Goal: Information Seeking & Learning: Check status

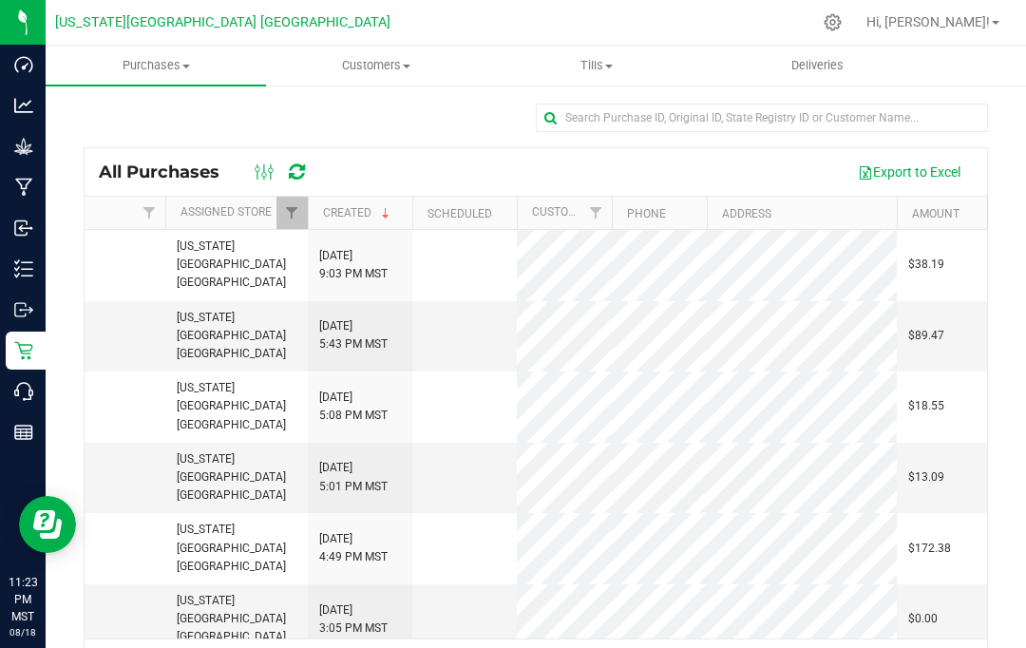
scroll to position [0, 628]
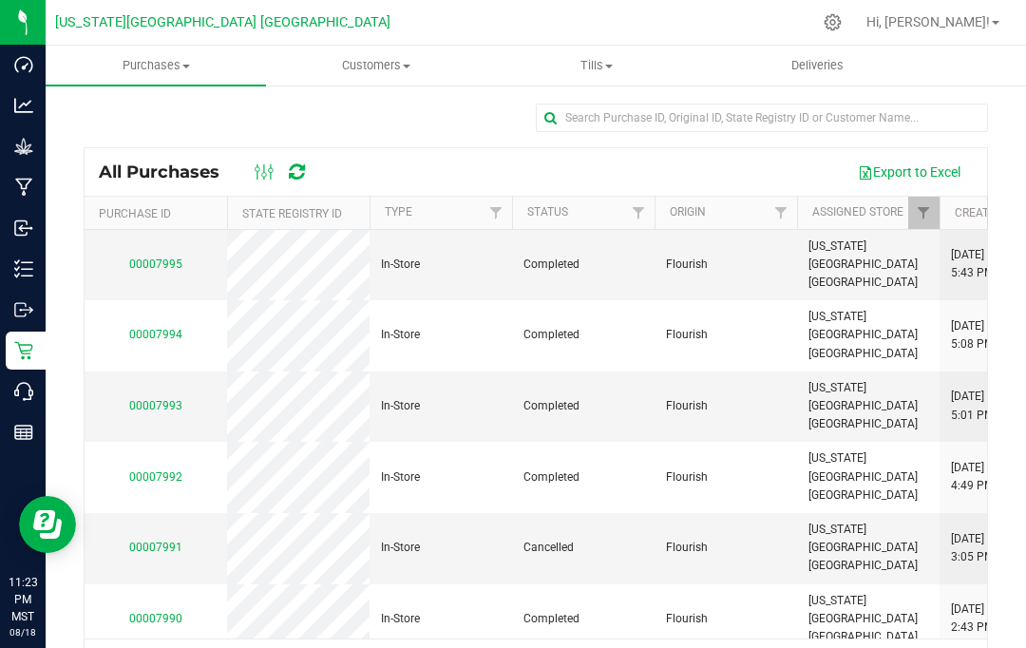
click at [154, 612] on link "00007990" at bounding box center [155, 618] width 53 height 13
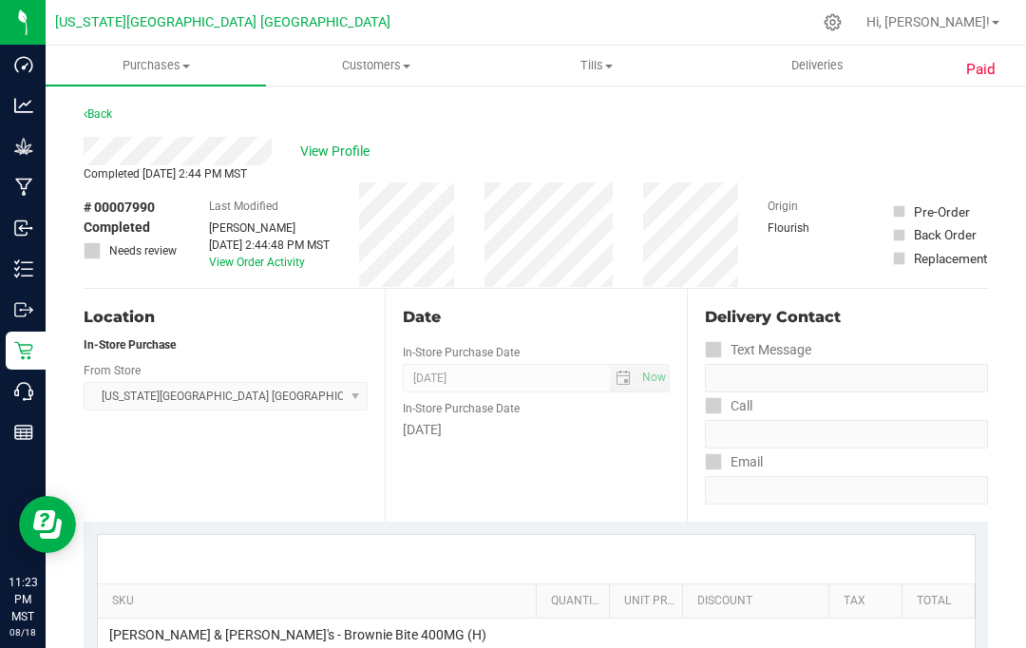
click at [110, 112] on link "Back" at bounding box center [98, 113] width 29 height 13
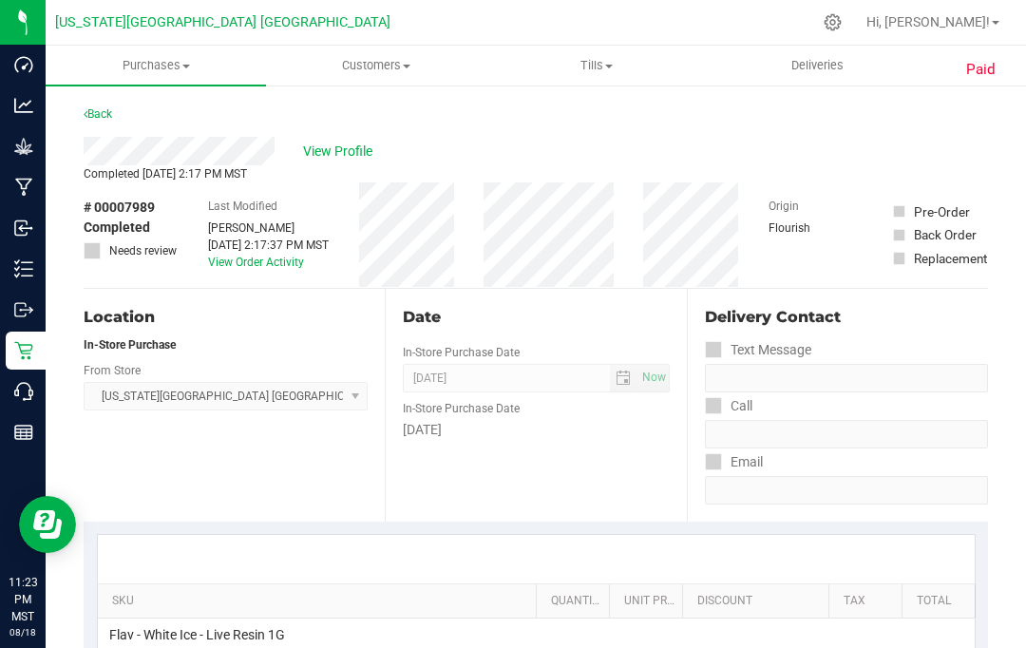
click at [112, 108] on link "Back" at bounding box center [98, 113] width 29 height 13
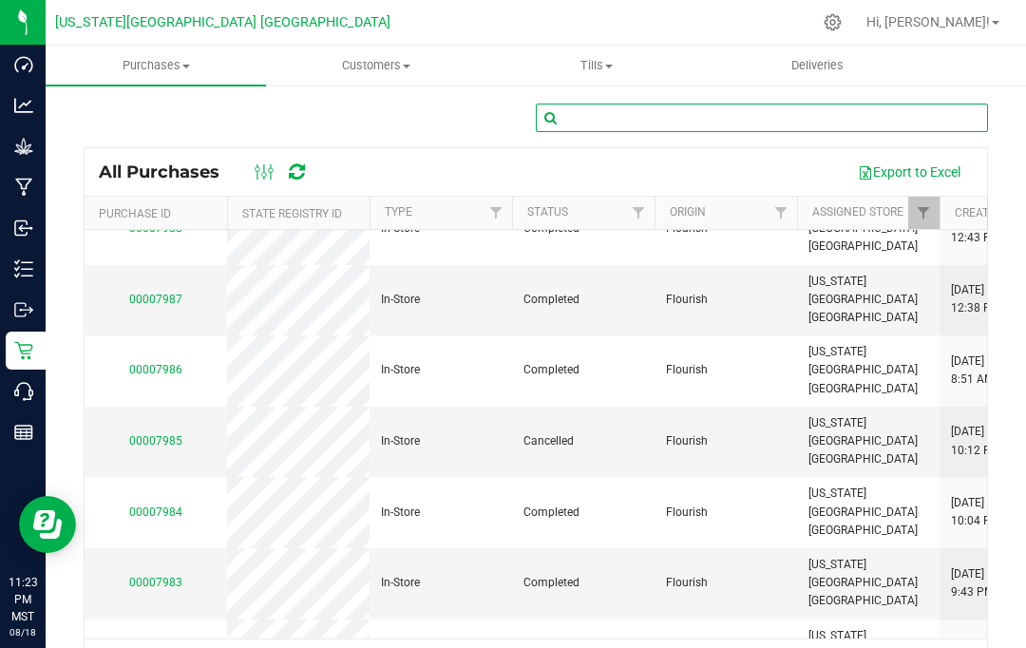
click at [655, 107] on input "text" at bounding box center [762, 118] width 452 height 29
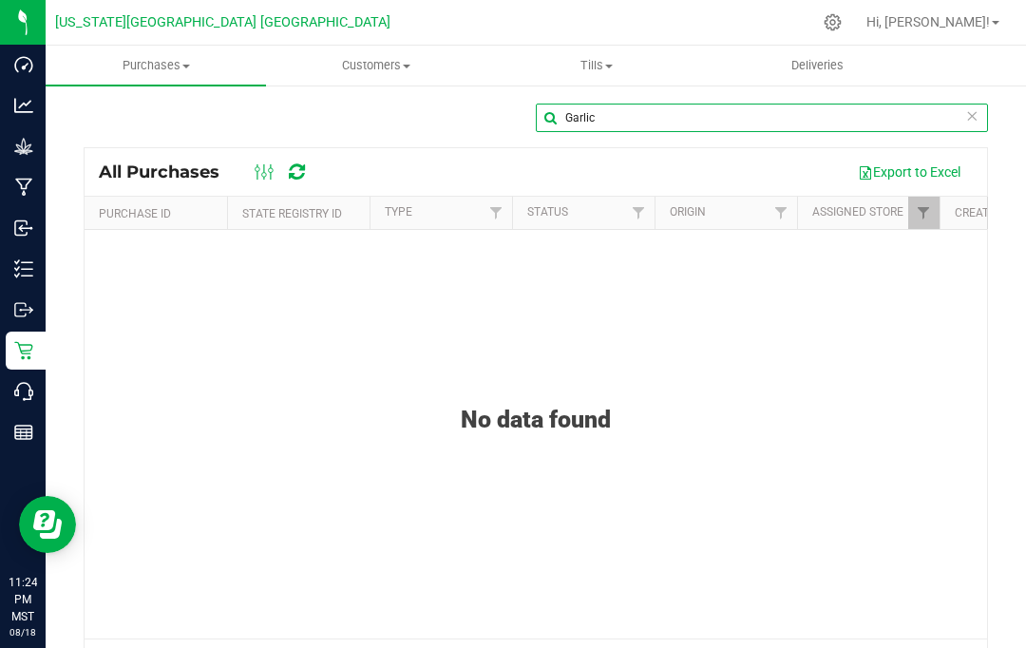
type input "Garlic"
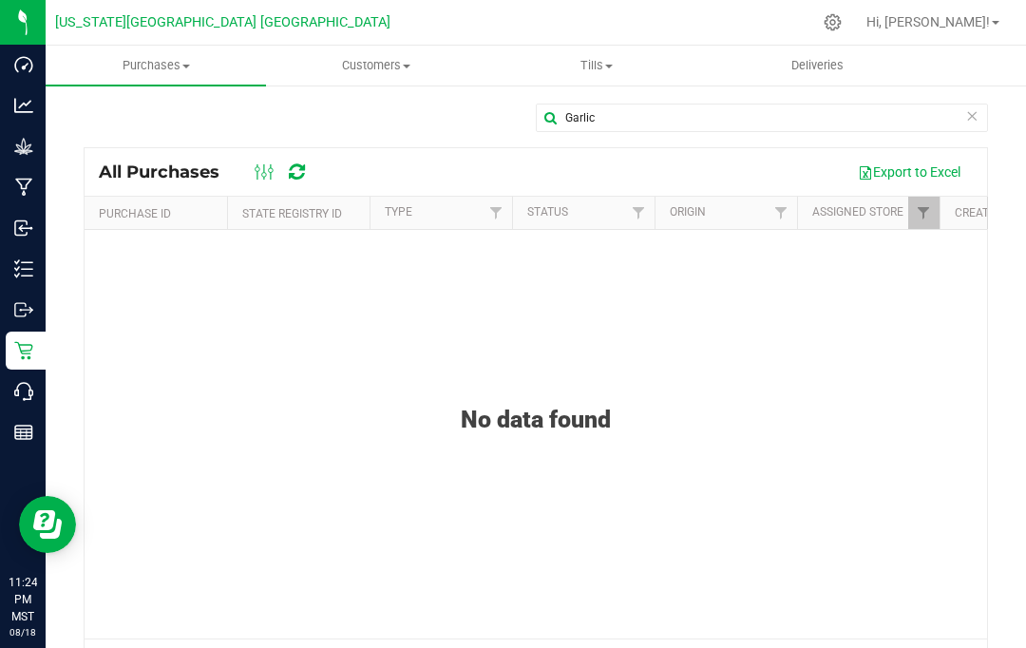
click at [26, 427] on icon at bounding box center [23, 432] width 19 height 19
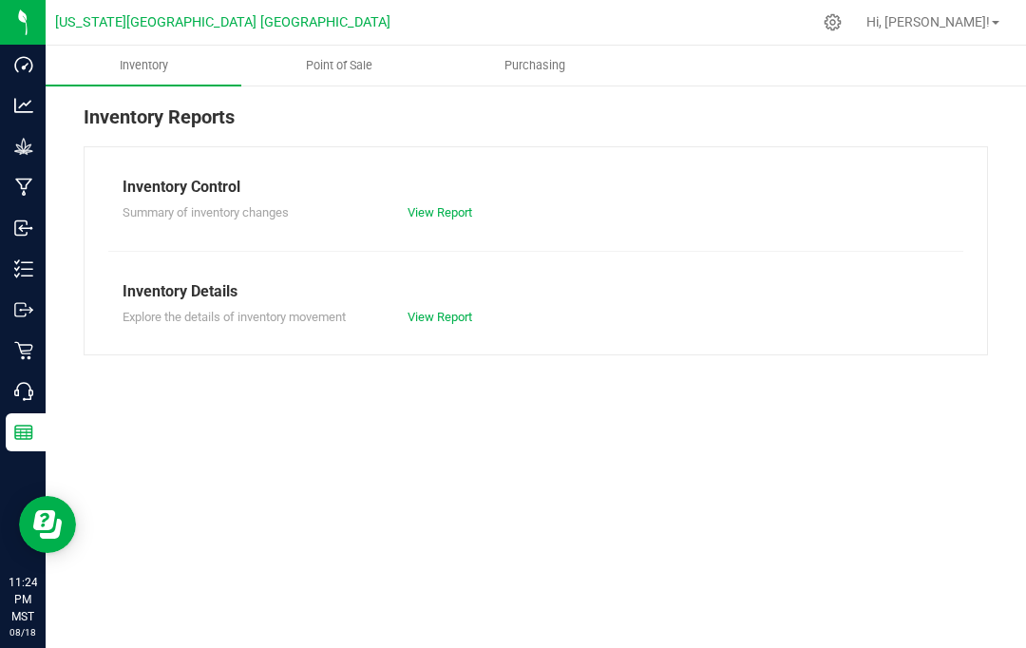
click at [350, 60] on span "Point of Sale" at bounding box center [339, 65] width 118 height 17
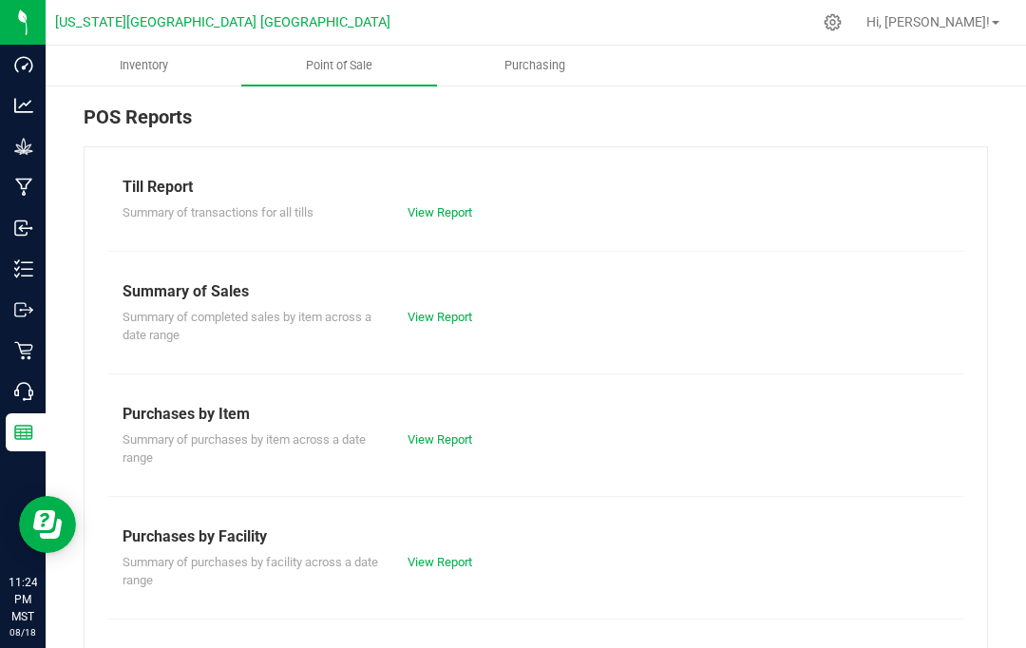
click at [458, 322] on link "View Report" at bounding box center [440, 317] width 65 height 14
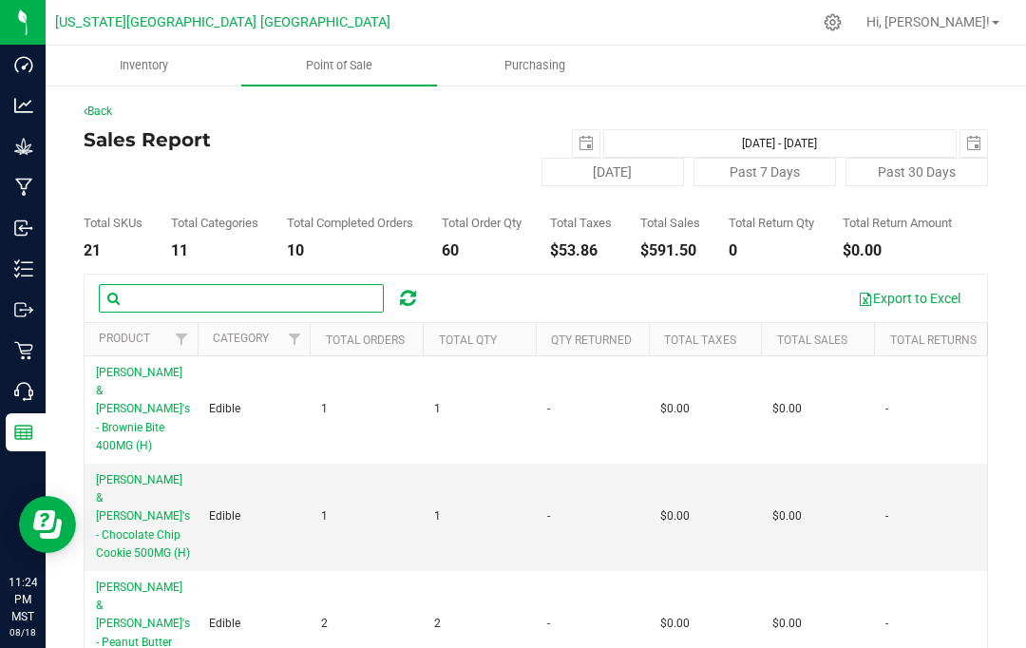
click at [262, 311] on input "text" at bounding box center [241, 298] width 285 height 29
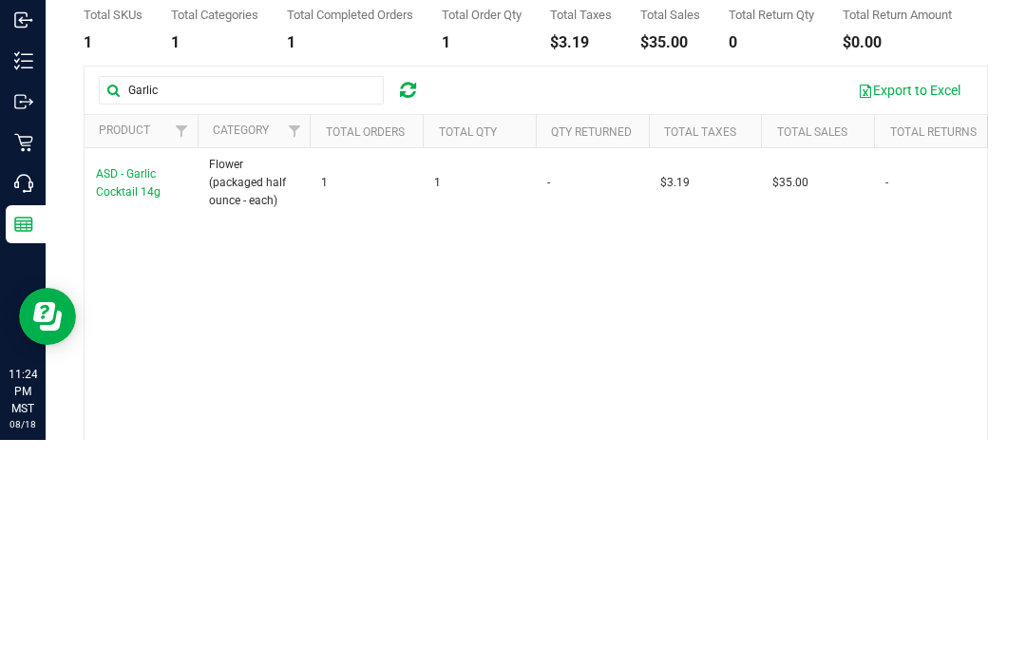
scroll to position [80, 0]
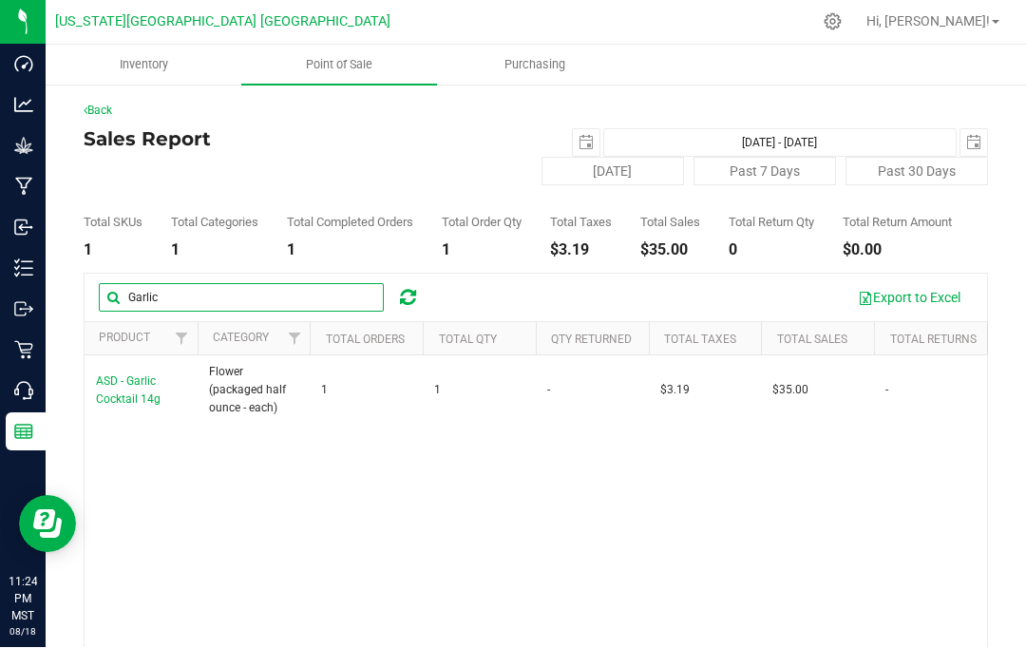
type input "Garlic"
click at [141, 375] on span "ASD - Garlic Cocktail 14g" at bounding box center [128, 390] width 65 height 31
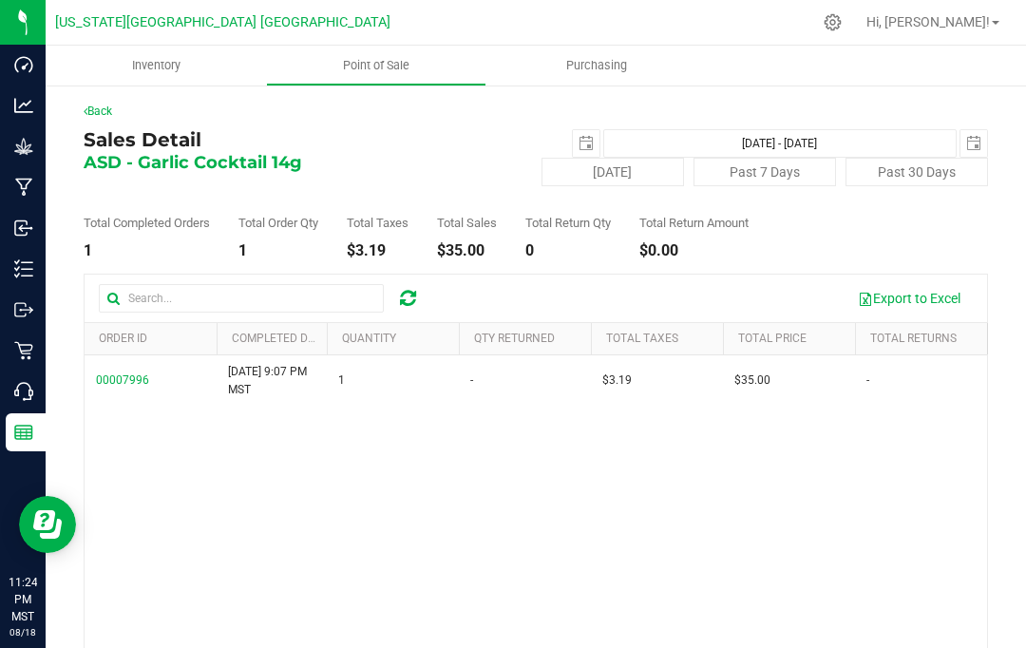
click at [131, 378] on span "00007996" at bounding box center [122, 379] width 53 height 13
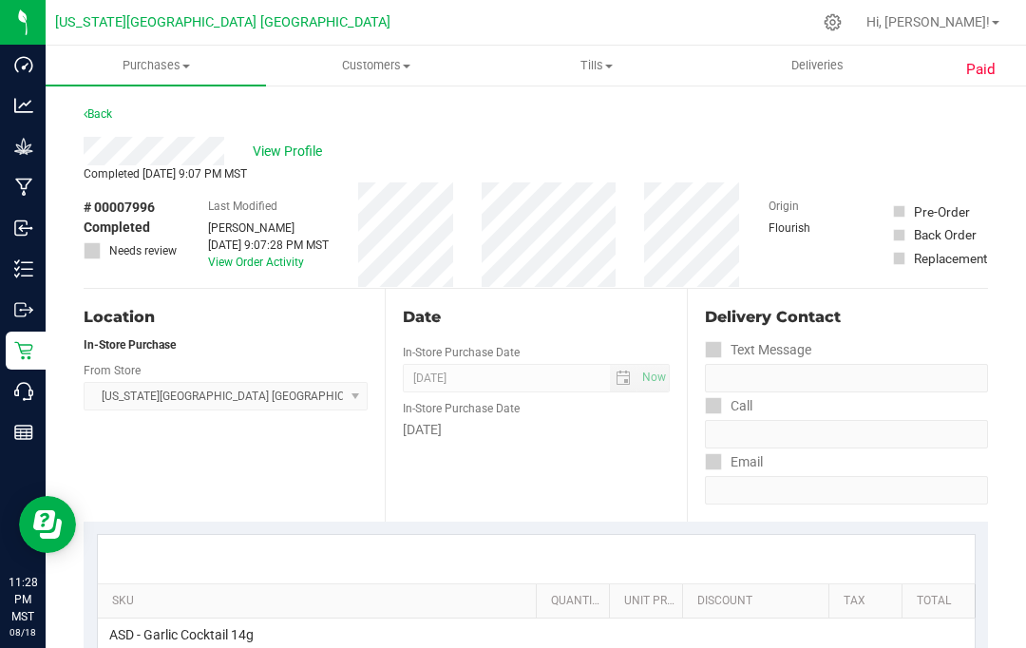
click at [105, 83] on uib-tab-heading "Purchases Summary of purchases Fulfillment All purchases" at bounding box center [156, 66] width 220 height 40
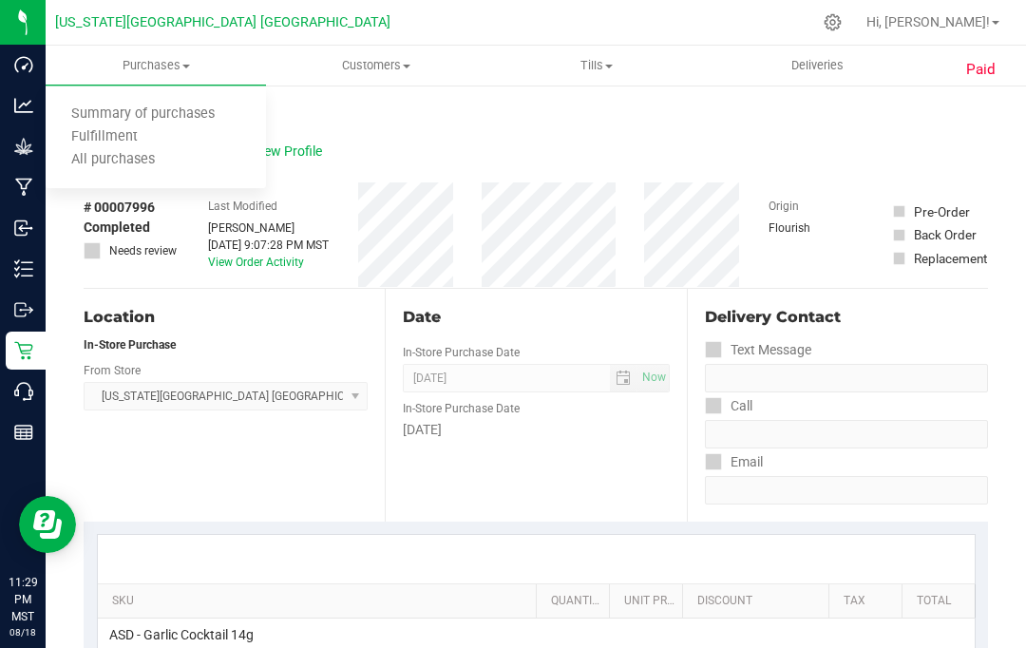
click at [173, 70] on span "Purchases" at bounding box center [156, 65] width 220 height 17
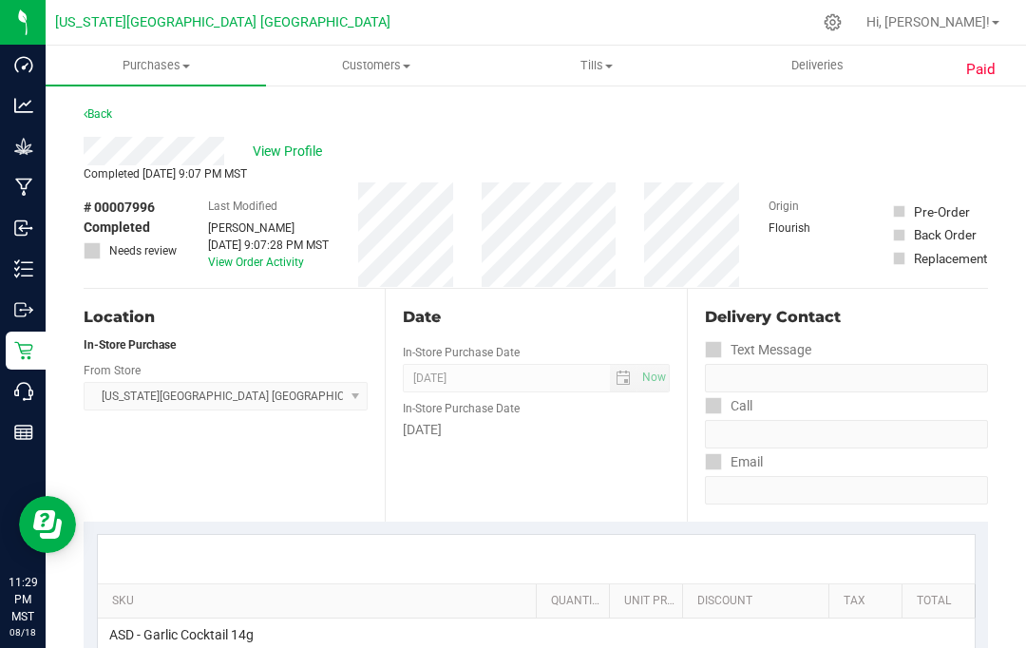
click at [145, 48] on uib-tab-heading "Purchases Summary of purchases Fulfillment All purchases" at bounding box center [156, 66] width 220 height 40
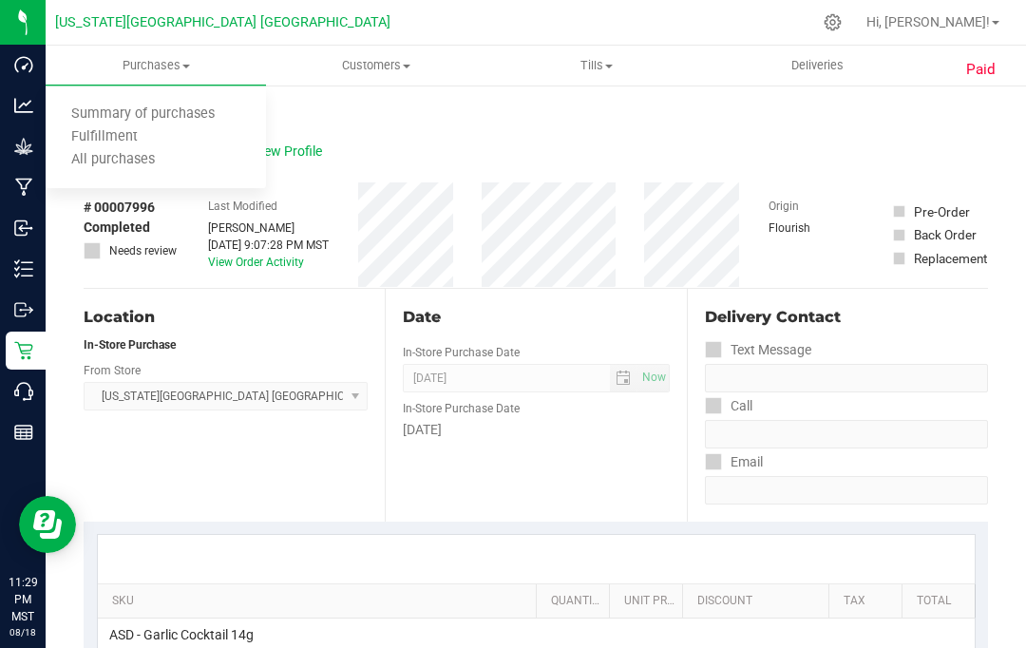
click at [143, 164] on span "All purchases" at bounding box center [113, 160] width 135 height 16
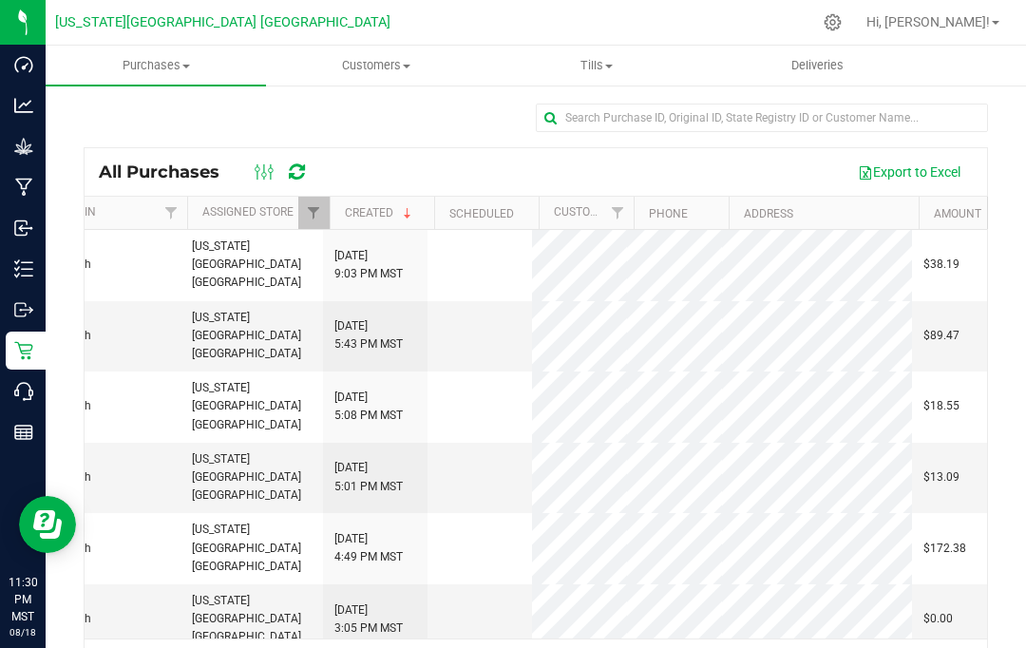
scroll to position [0, 637]
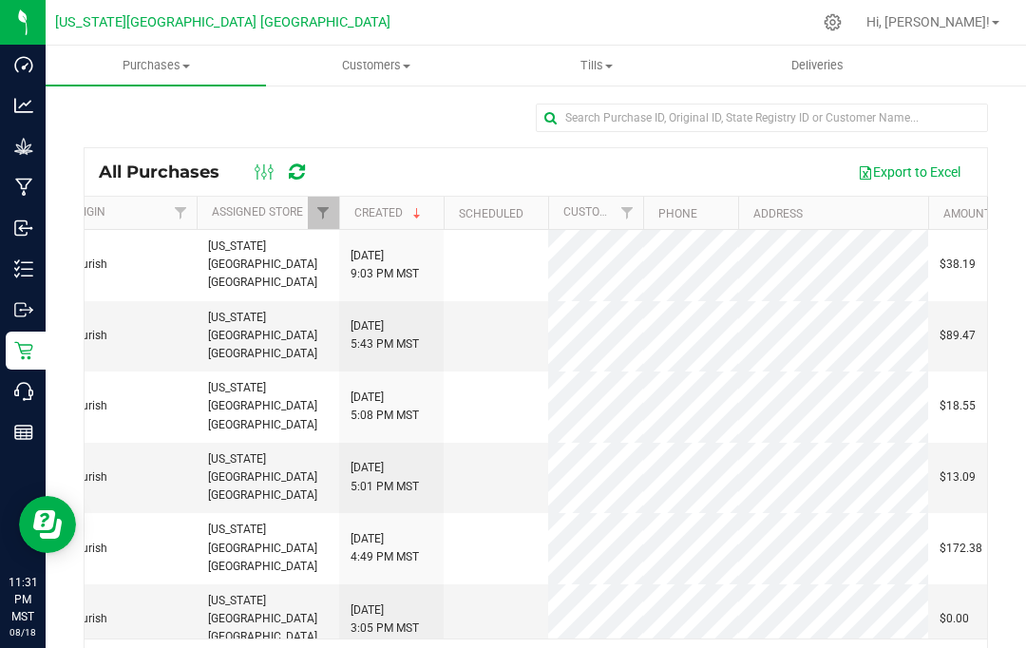
scroll to position [-4, 591]
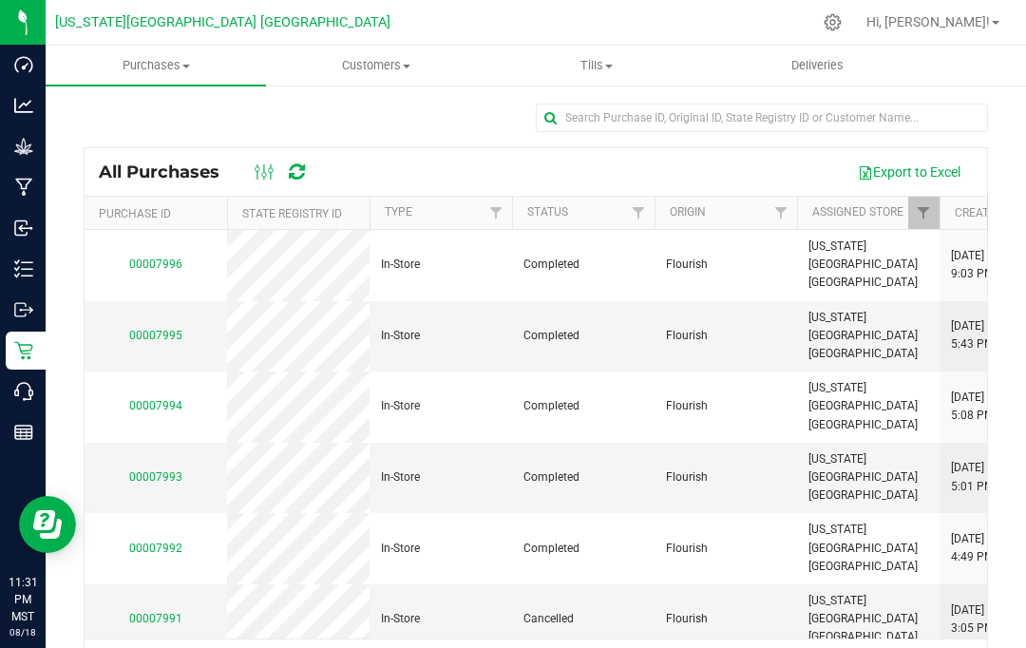
click at [382, 48] on uib-tab-heading "Customers All customers Add a new customer All physicians" at bounding box center [376, 66] width 219 height 38
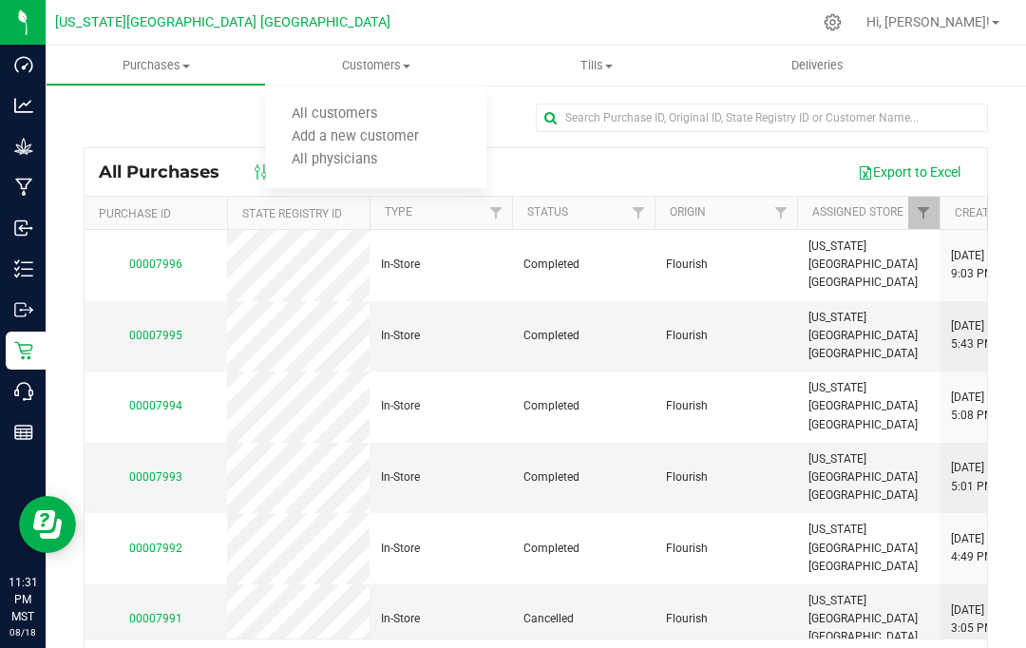
click at [170, 79] on uib-tab-heading "Purchases Summary of purchases Fulfillment All purchases" at bounding box center [156, 66] width 219 height 38
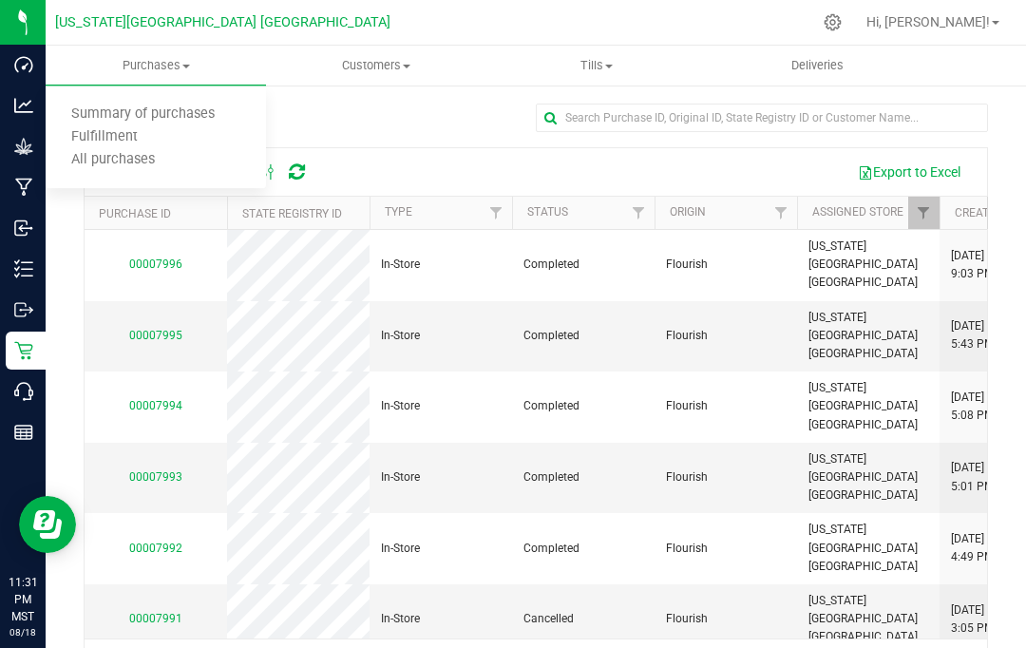
click at [171, 72] on span "Purchases" at bounding box center [156, 65] width 220 height 17
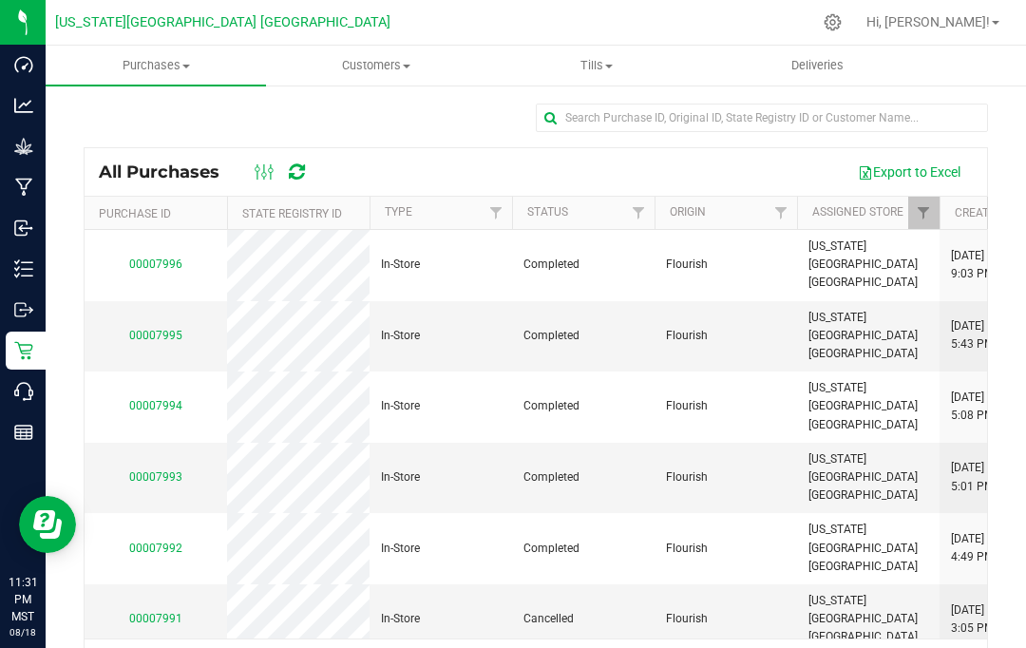
click at [164, 55] on uib-tab-heading "Purchases Summary of purchases Fulfillment All purchases" at bounding box center [156, 66] width 220 height 40
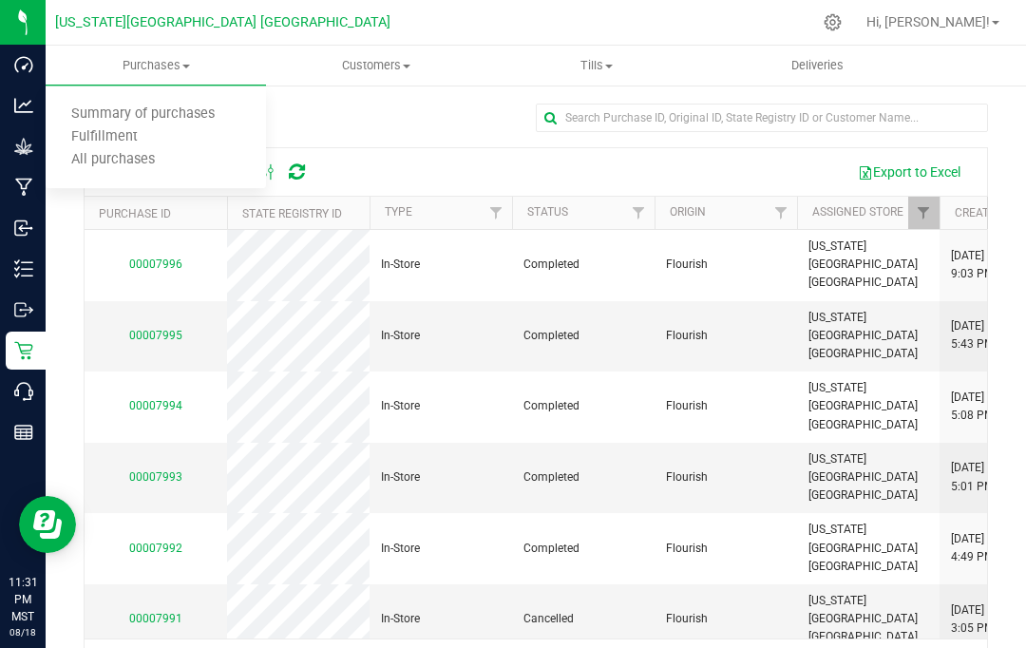
click at [125, 158] on span "All purchases" at bounding box center [113, 160] width 135 height 16
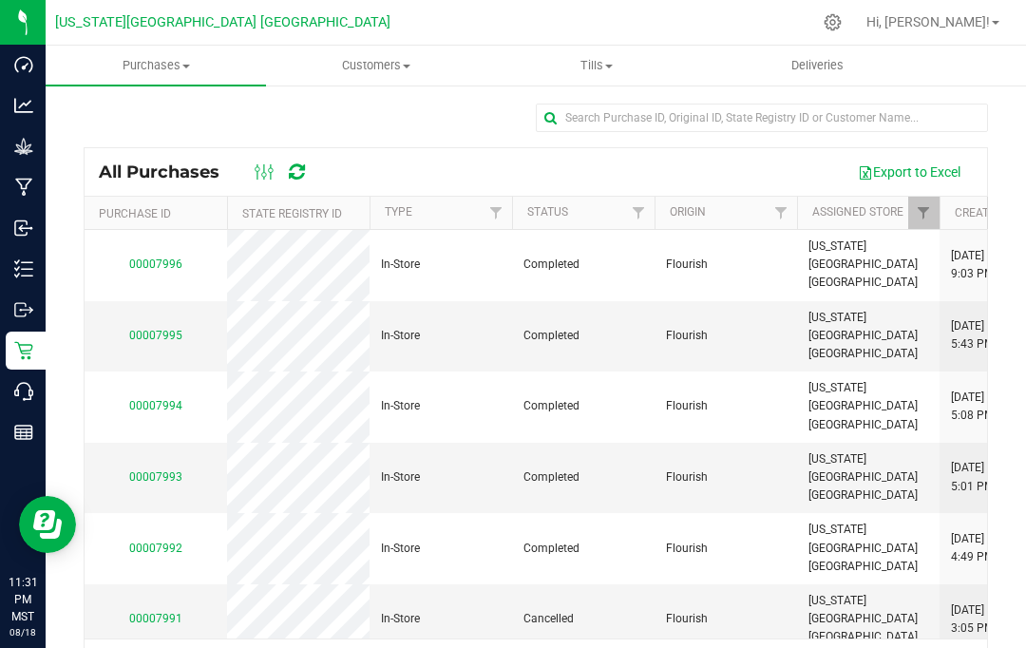
click at [162, 257] on link "00007996" at bounding box center [155, 263] width 53 height 13
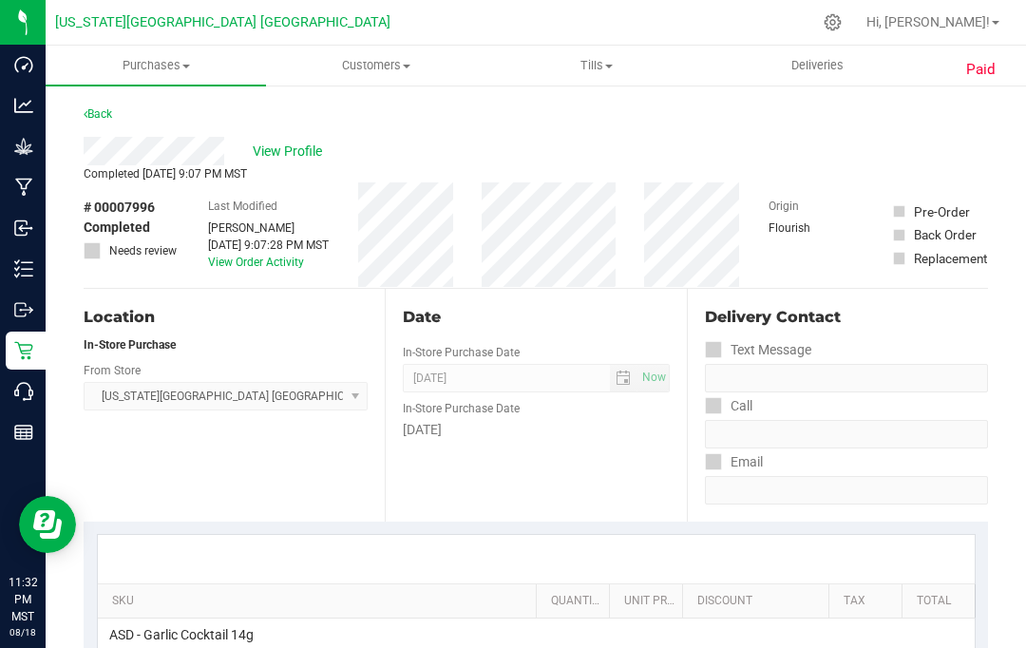
click at [105, 110] on link "Back" at bounding box center [98, 113] width 29 height 13
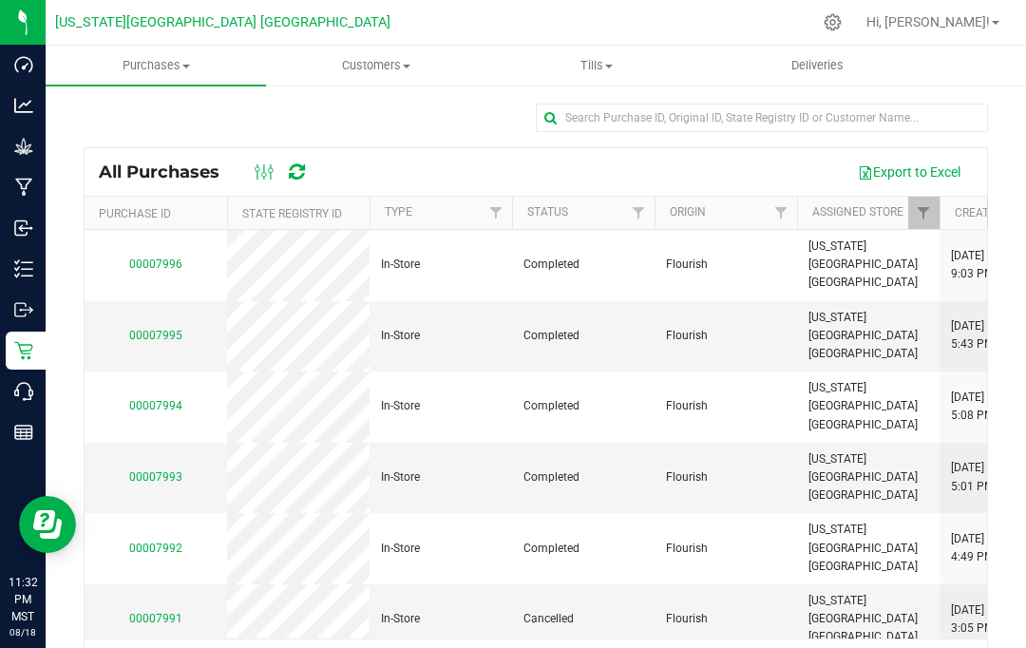
click at [168, 329] on link "00007995" at bounding box center [155, 335] width 53 height 13
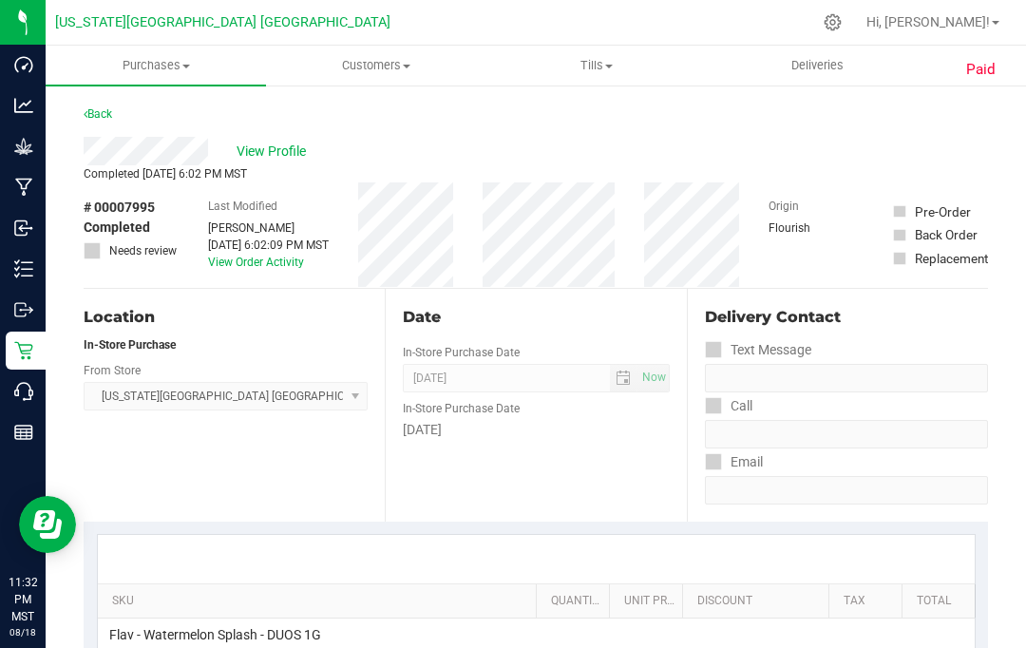
click at [112, 107] on link "Back" at bounding box center [98, 113] width 29 height 13
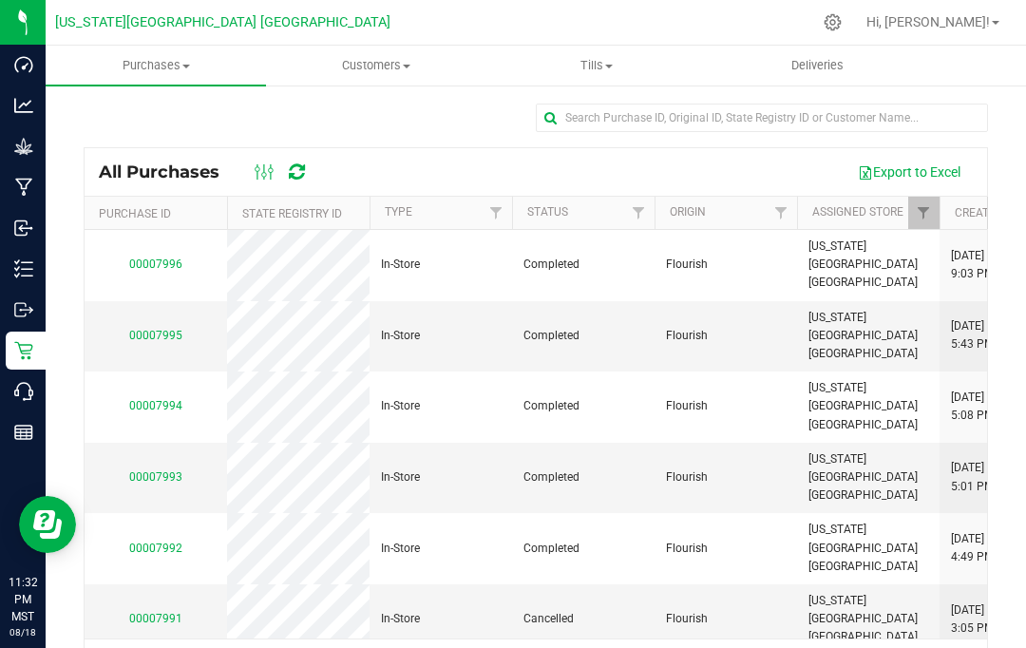
click at [158, 399] on link "00007994" at bounding box center [155, 405] width 53 height 13
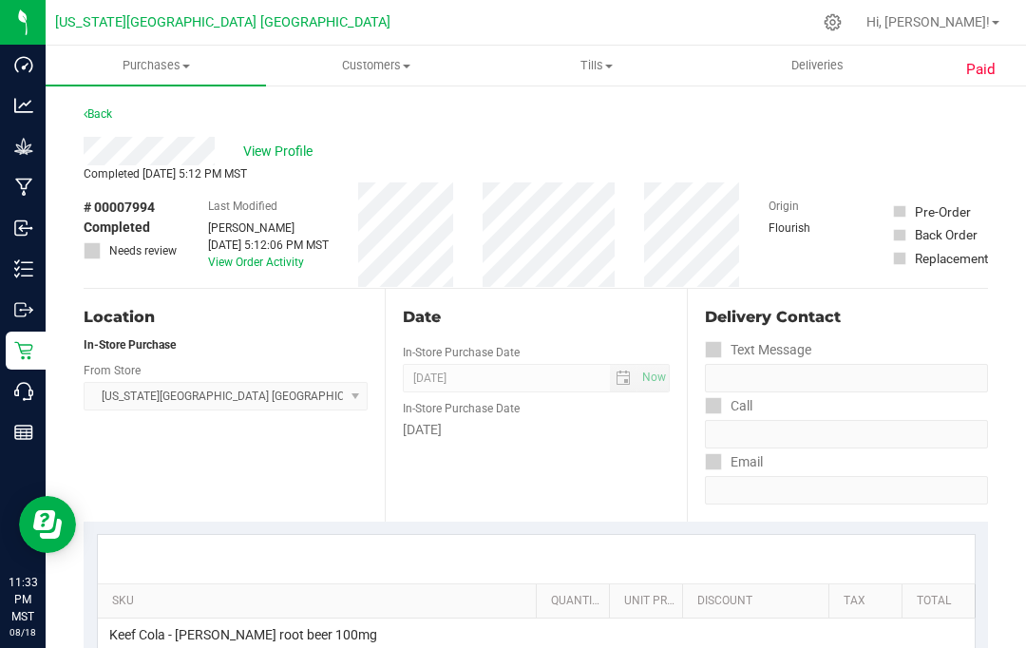
click at [112, 113] on link "Back" at bounding box center [98, 113] width 29 height 13
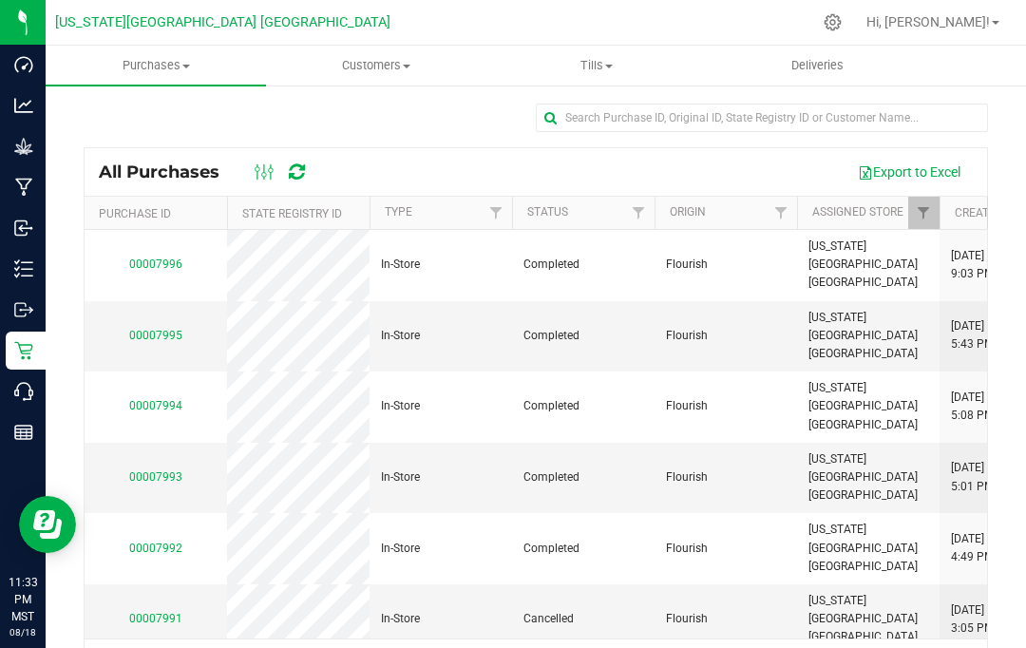
click at [170, 399] on link "00007994" at bounding box center [155, 405] width 53 height 13
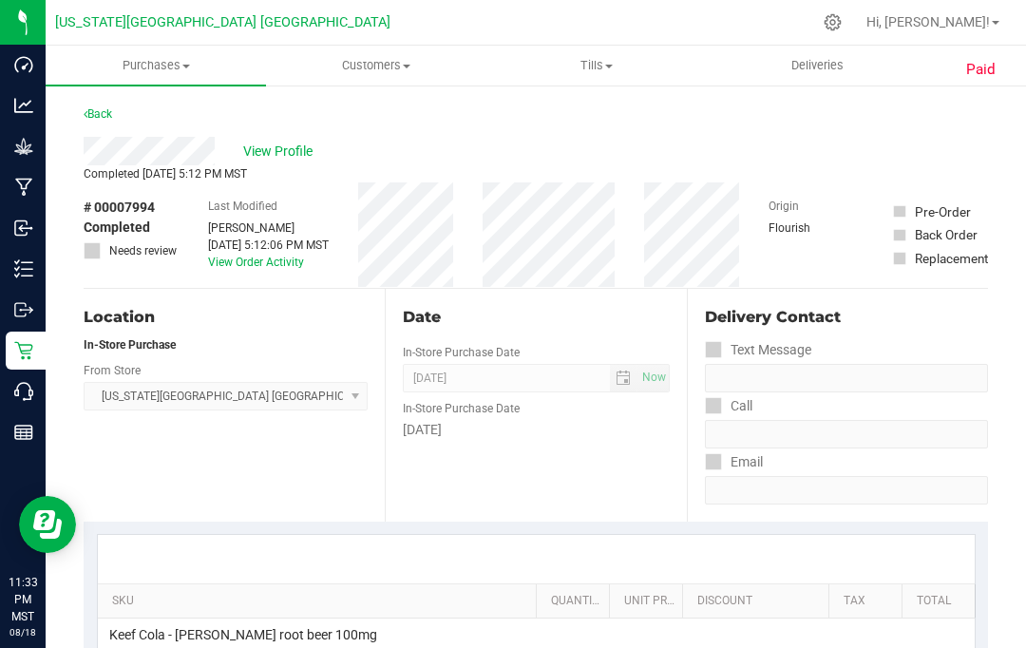
click at [98, 114] on link "Back" at bounding box center [98, 113] width 29 height 13
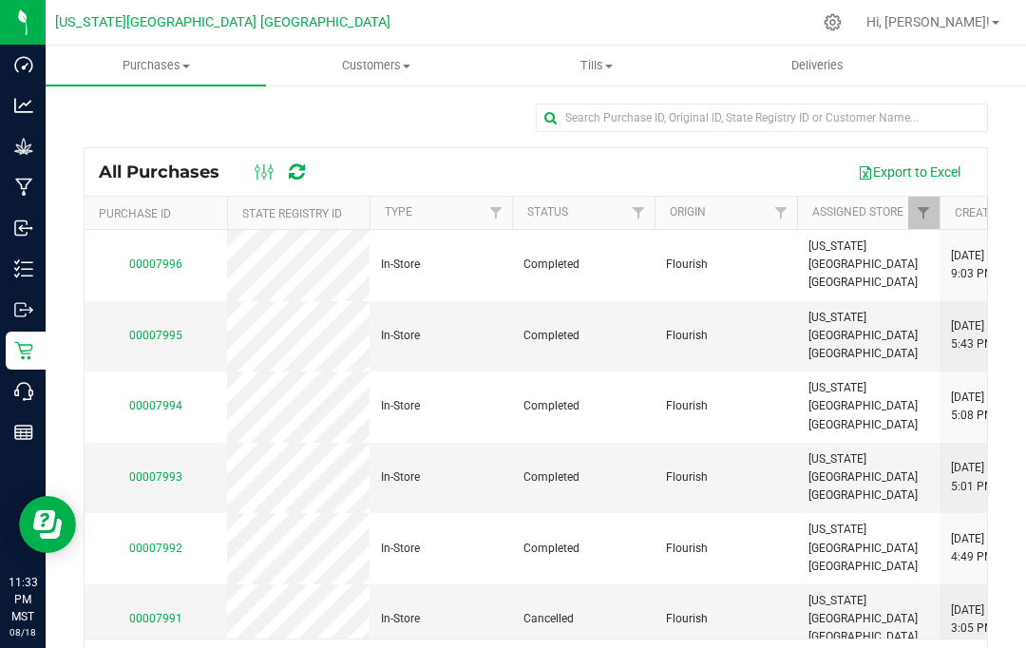
click at [166, 399] on link "00007994" at bounding box center [155, 405] width 53 height 13
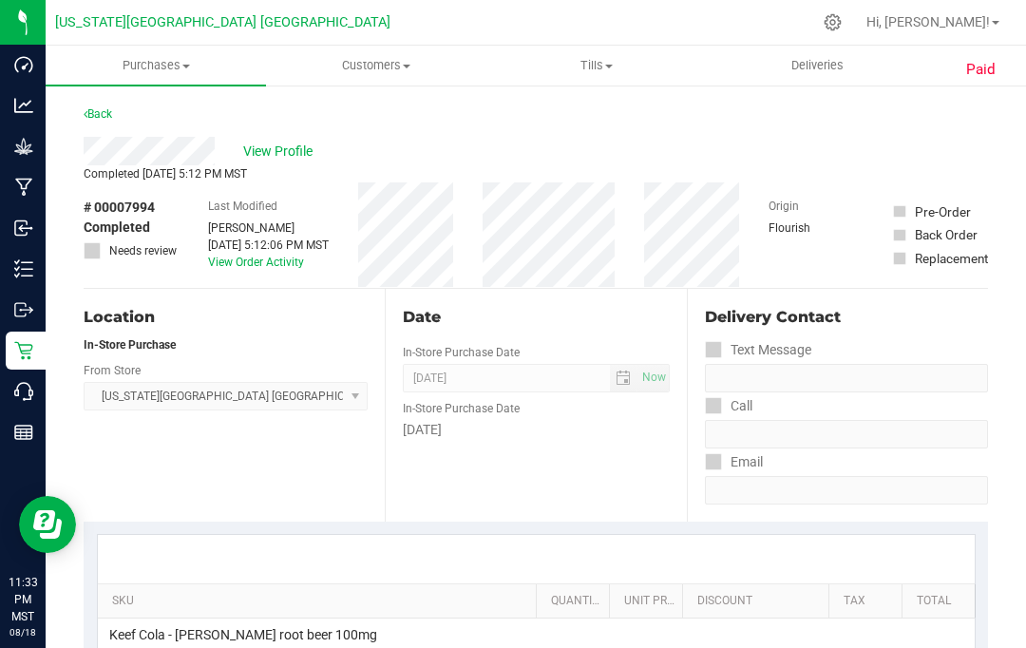
click at [111, 103] on div "Back" at bounding box center [98, 114] width 29 height 23
click at [99, 115] on link "Back" at bounding box center [98, 113] width 29 height 13
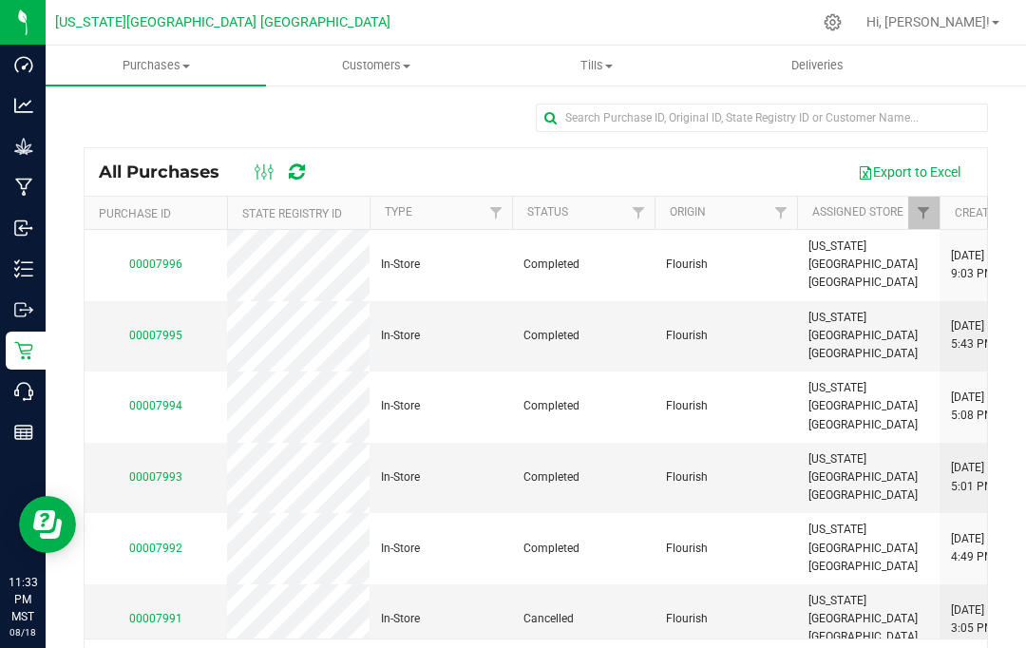
click at [158, 470] on link "00007993" at bounding box center [155, 476] width 53 height 13
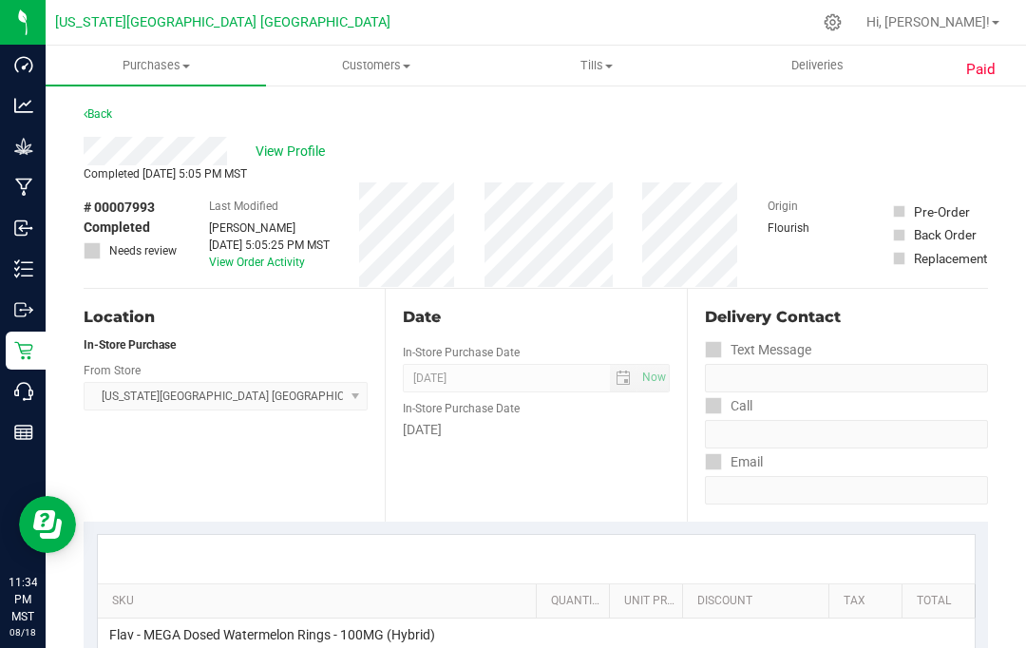
click at [109, 107] on link "Back" at bounding box center [98, 113] width 29 height 13
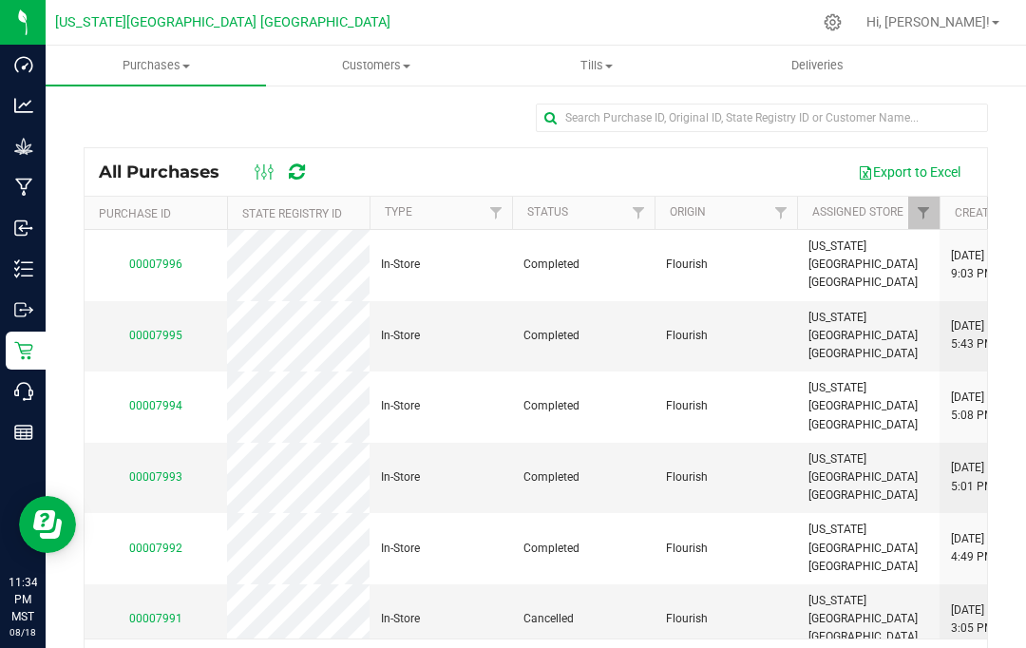
click at [151, 612] on link "00007991" at bounding box center [155, 618] width 53 height 13
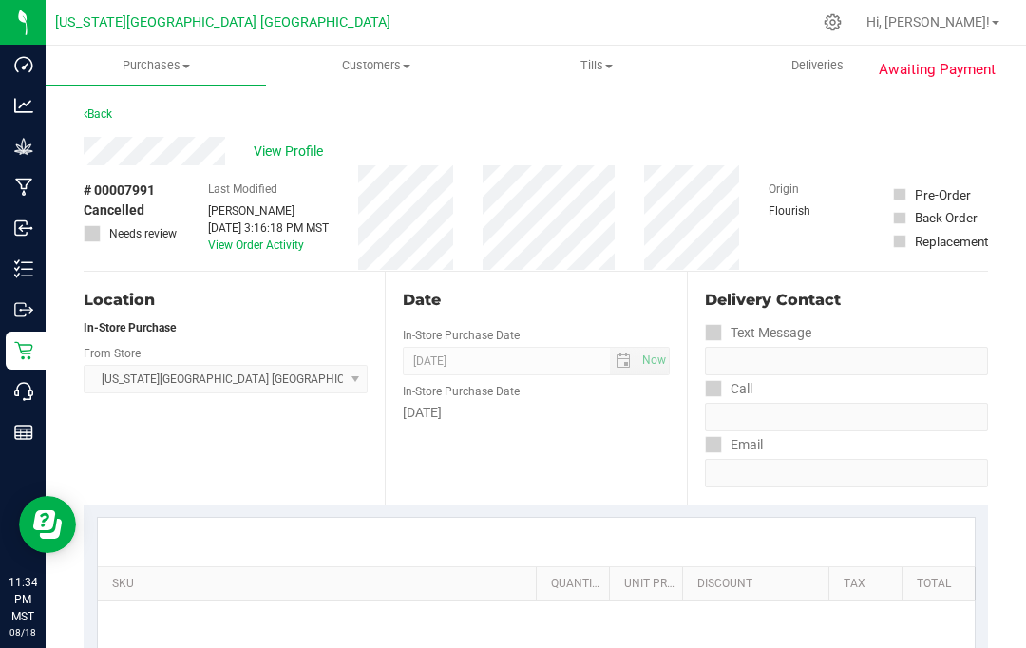
click at [106, 107] on link "Back" at bounding box center [98, 113] width 29 height 13
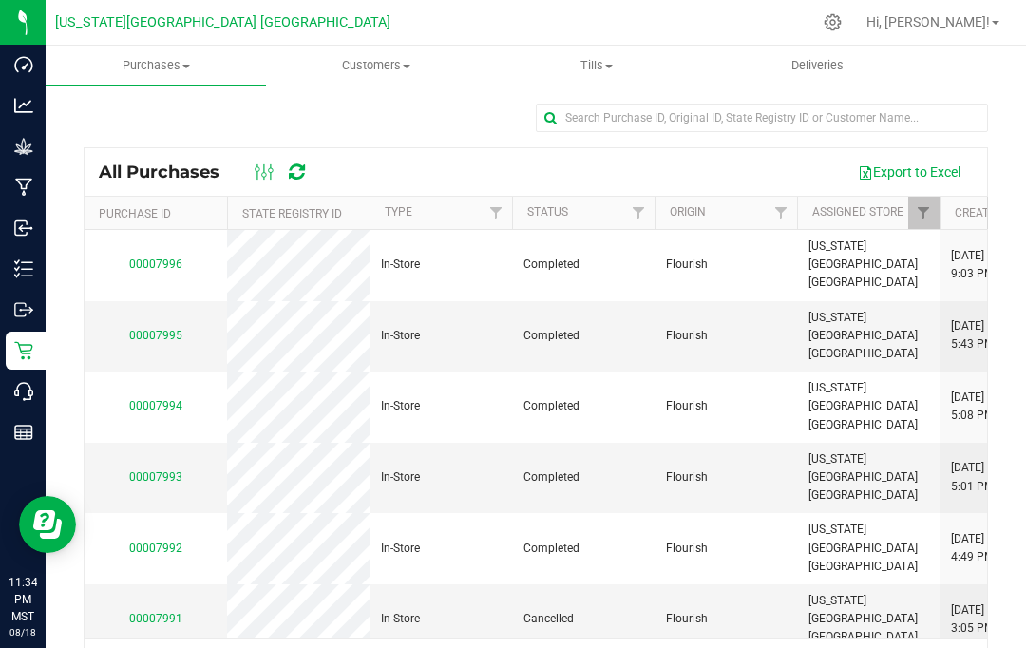
click at [155, 612] on link "00007991" at bounding box center [155, 618] width 53 height 13
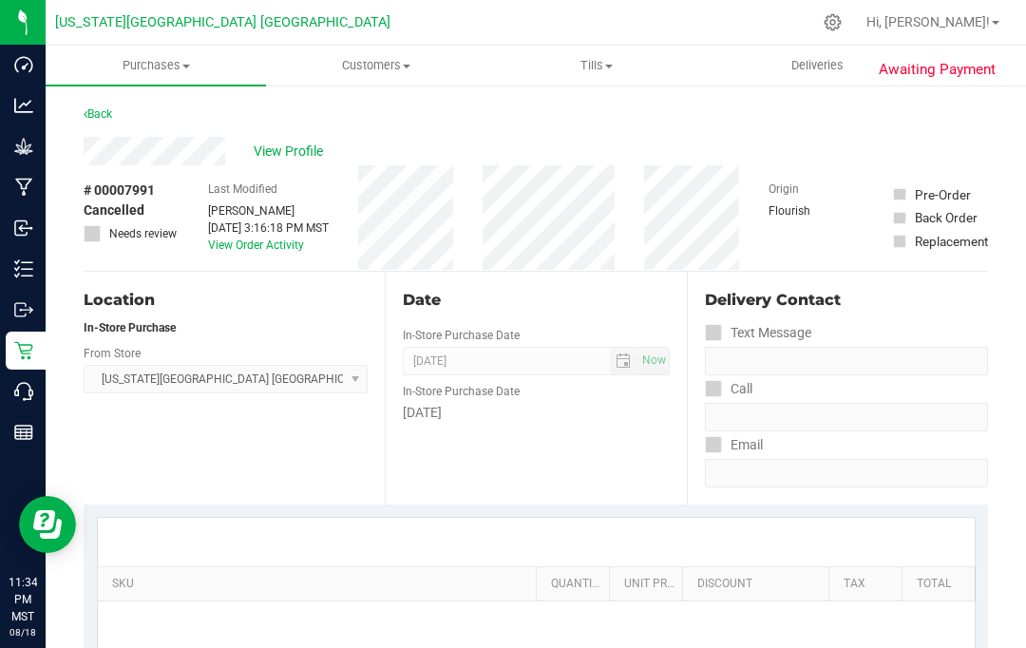
click at [102, 108] on link "Back" at bounding box center [98, 113] width 29 height 13
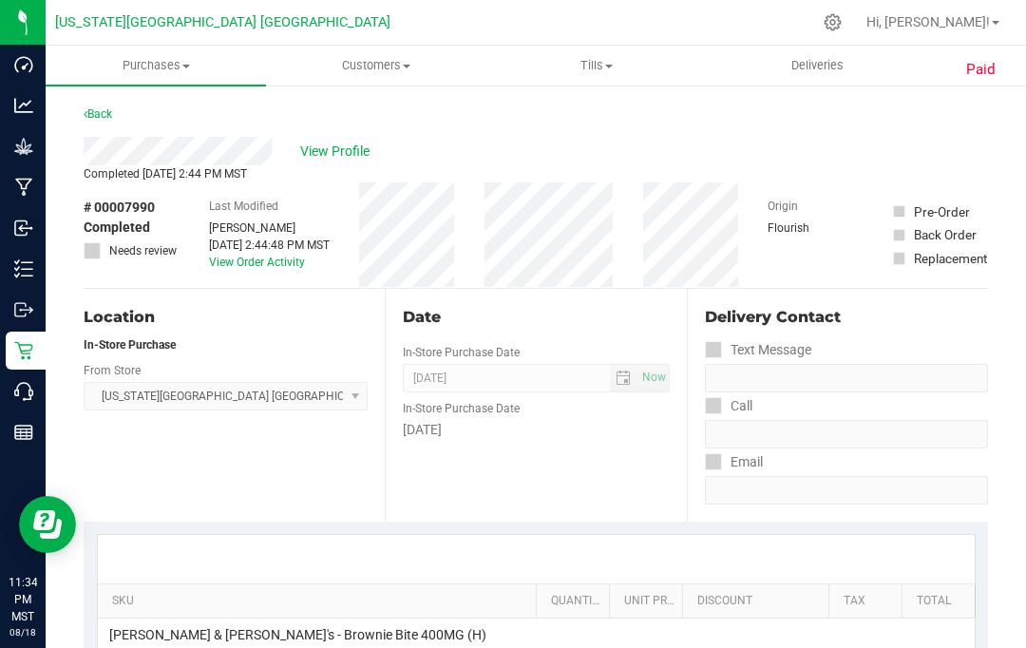
click at [109, 114] on link "Back" at bounding box center [98, 113] width 29 height 13
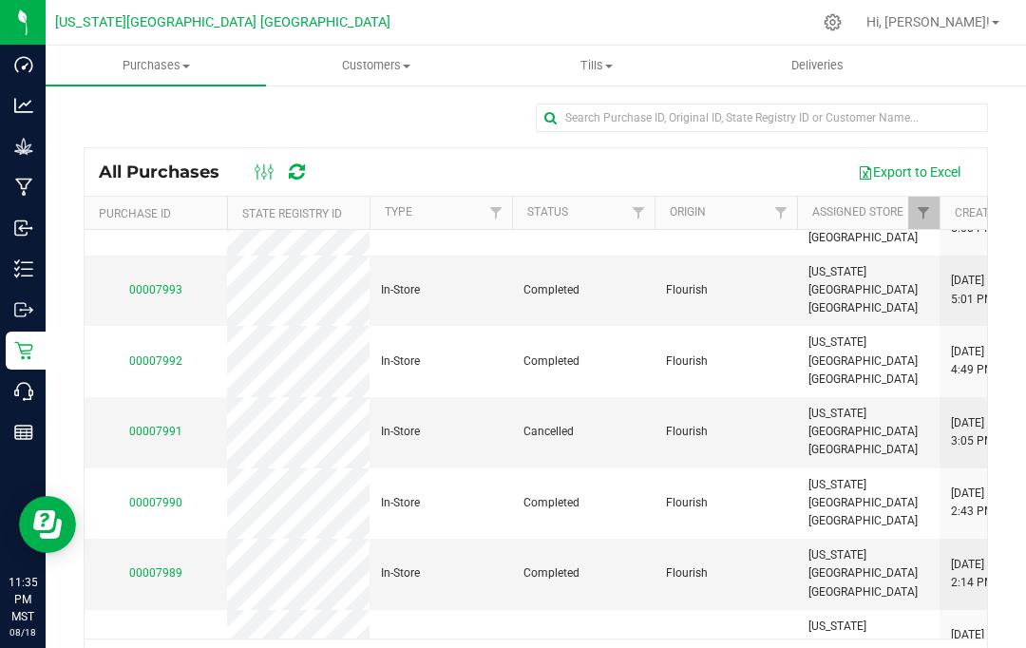
scroll to position [188, 0]
click at [172, 65] on span "Purchases" at bounding box center [156, 65] width 220 height 17
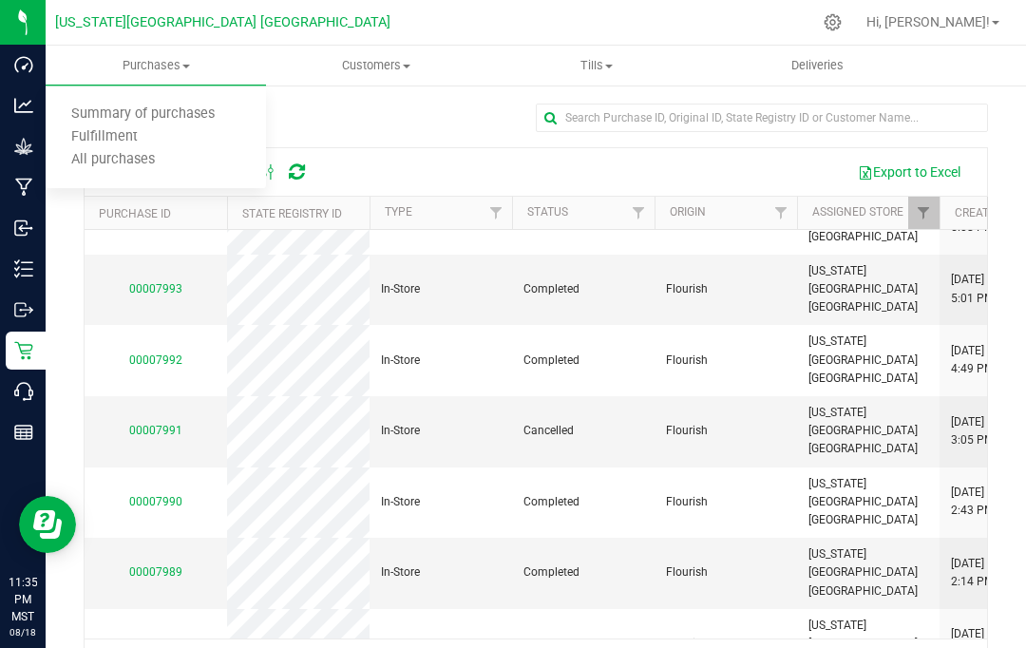
click at [145, 163] on span "All purchases" at bounding box center [113, 160] width 135 height 16
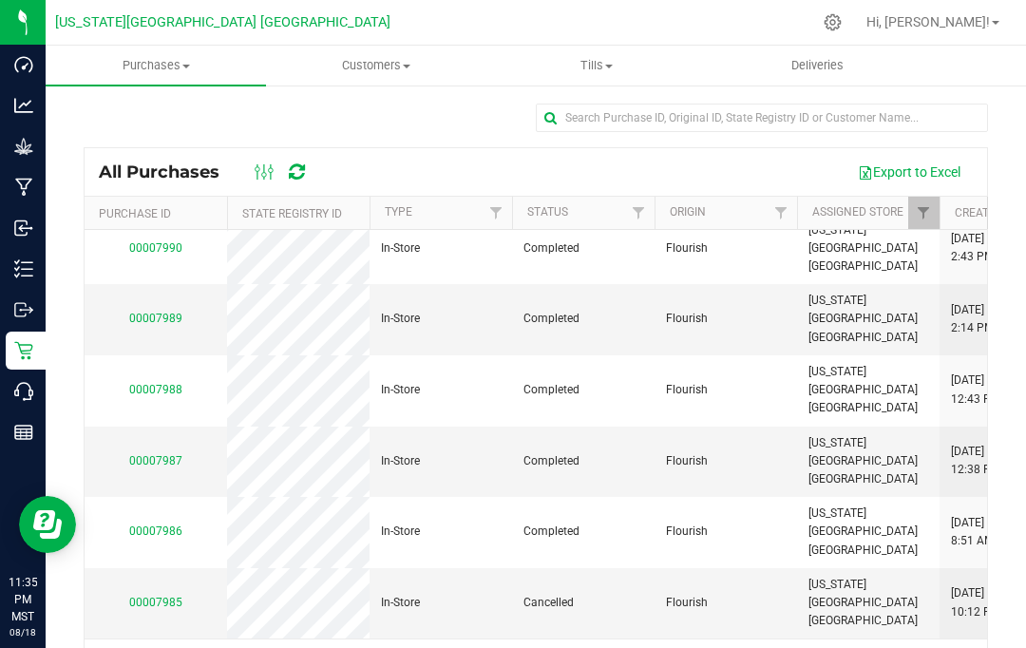
scroll to position [458, -1]
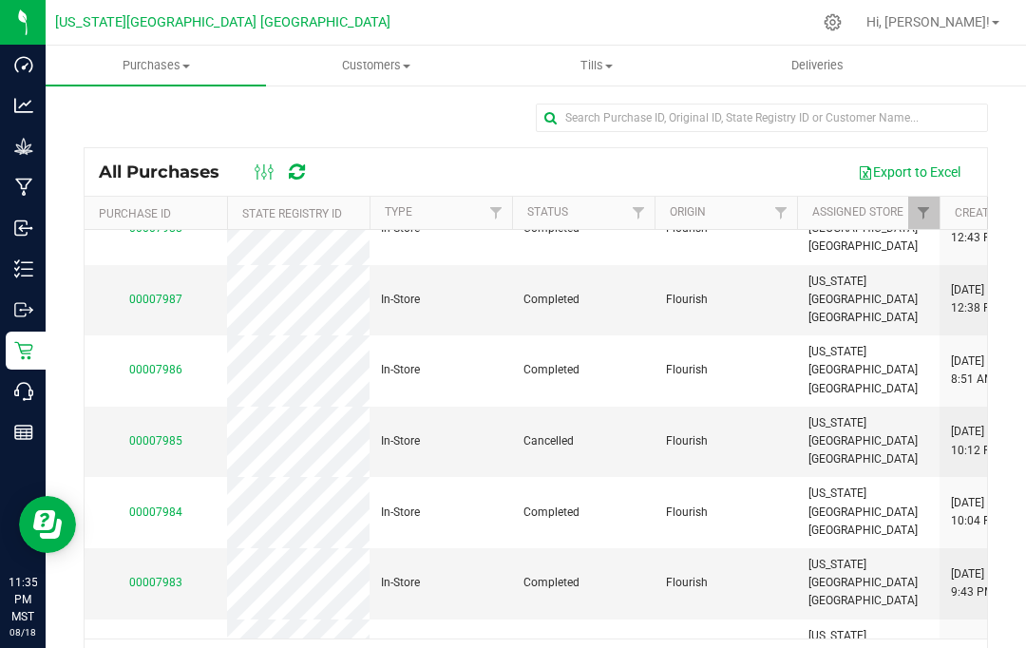
scroll to position [603, 0]
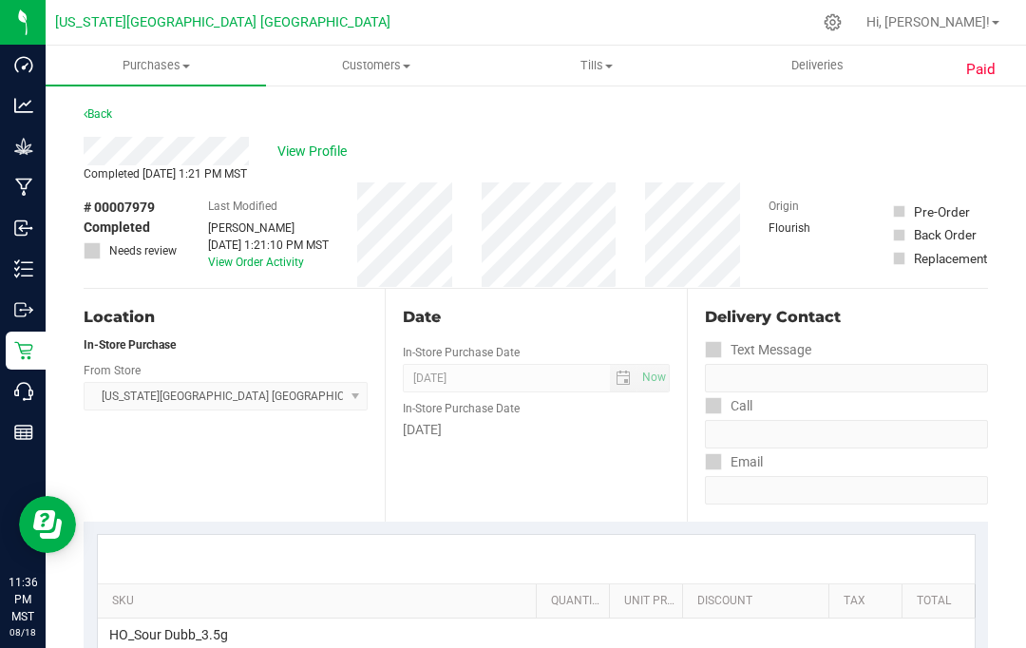
click at [107, 116] on link "Back" at bounding box center [98, 113] width 29 height 13
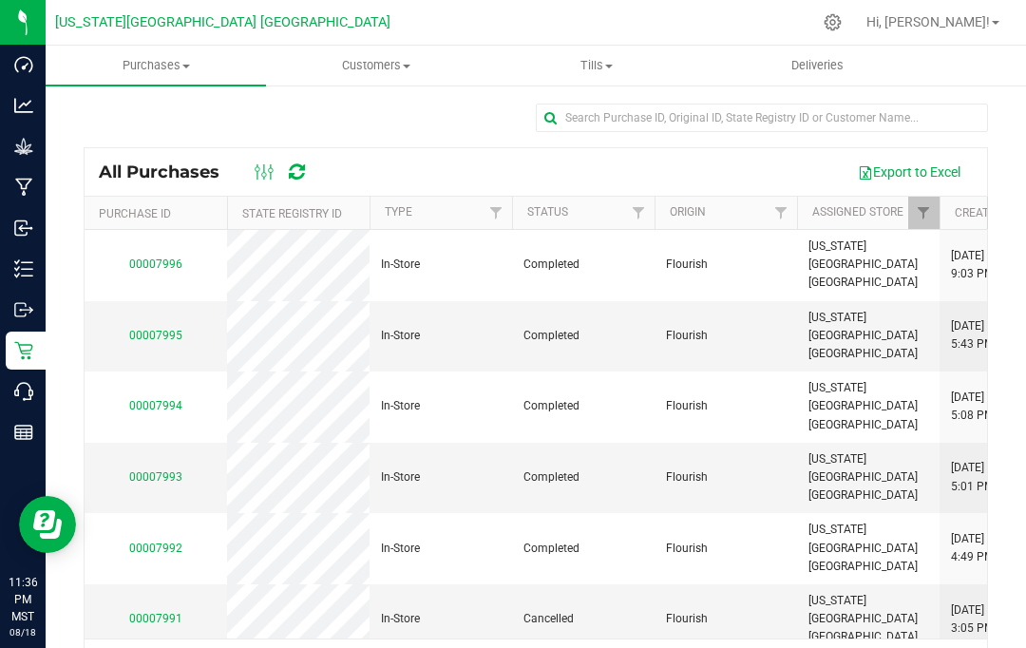
click at [157, 66] on span "Purchases" at bounding box center [156, 65] width 220 height 17
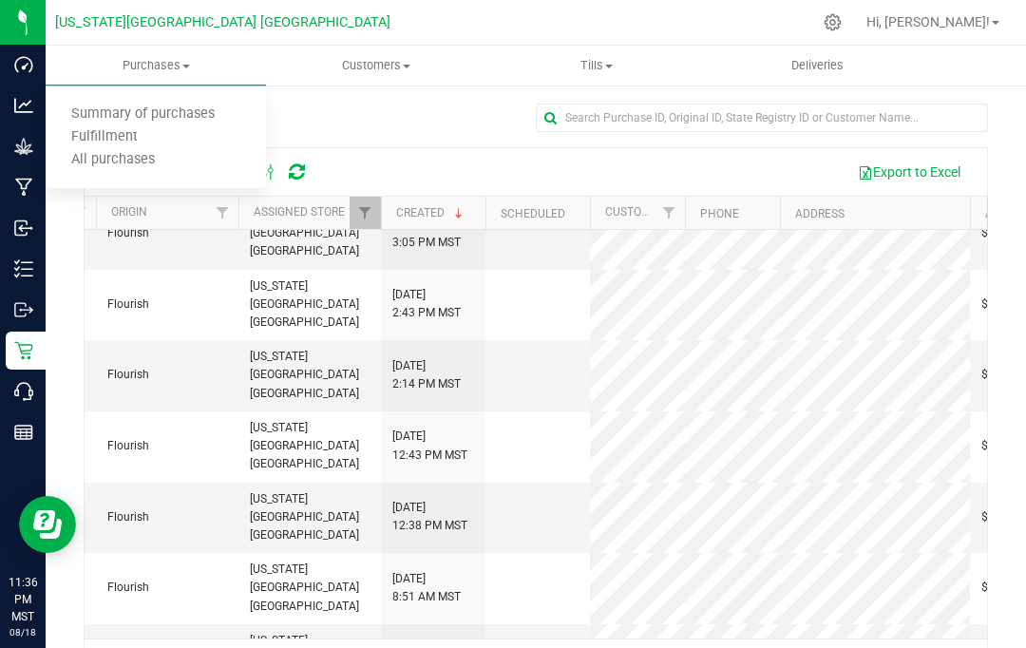
scroll to position [0, 555]
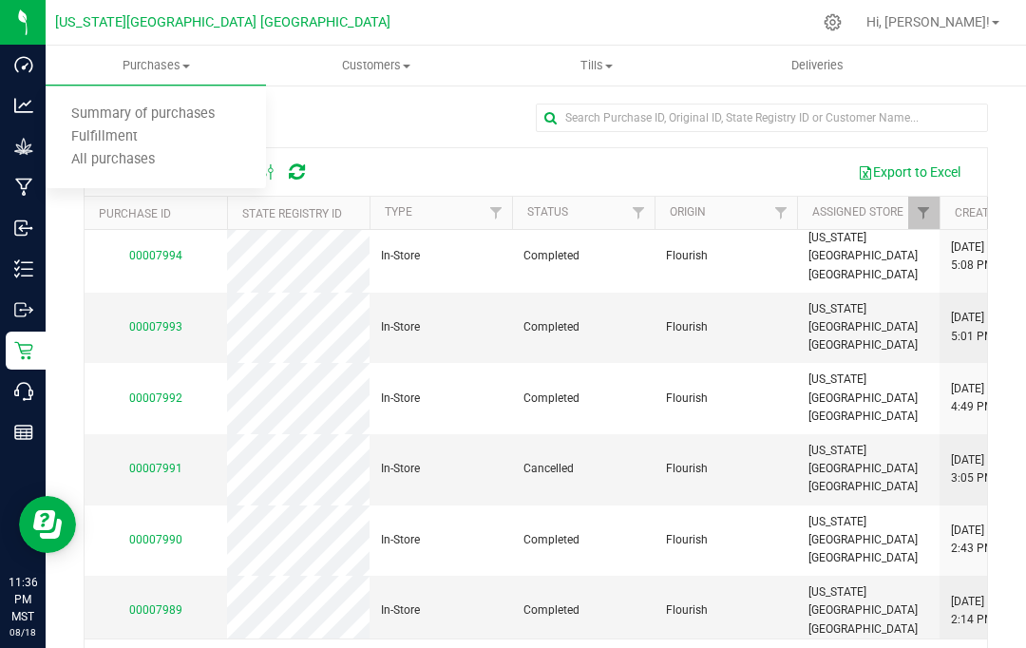
click at [699, 601] on span "Flourish" at bounding box center [687, 610] width 42 height 18
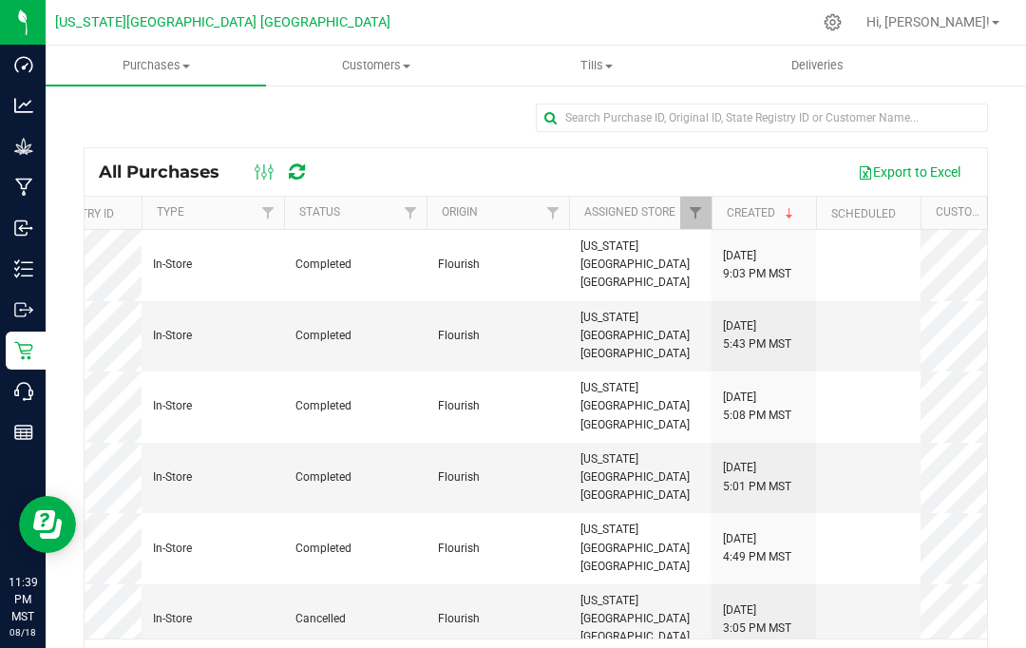
scroll to position [0, 229]
